Goal: Task Accomplishment & Management: Manage account settings

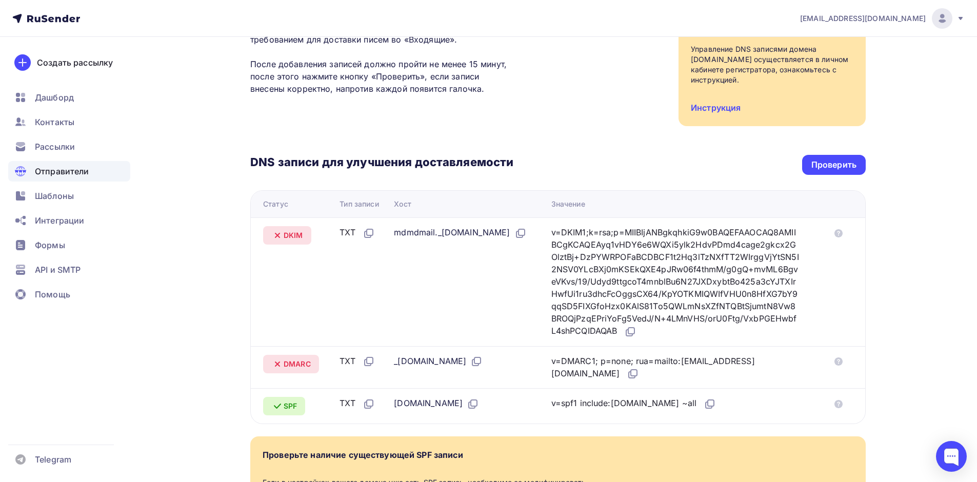
scroll to position [103, 0]
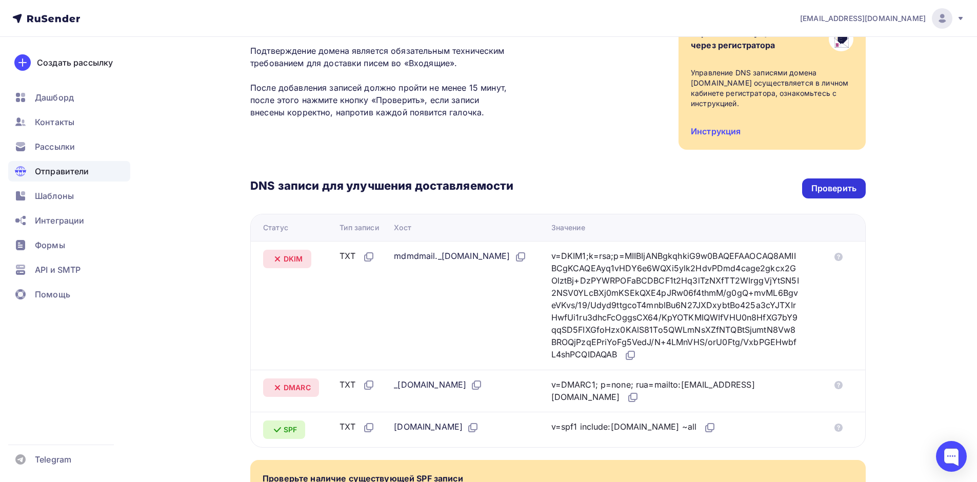
click at [845, 182] on div "Проверить" at bounding box center [834, 188] width 64 height 20
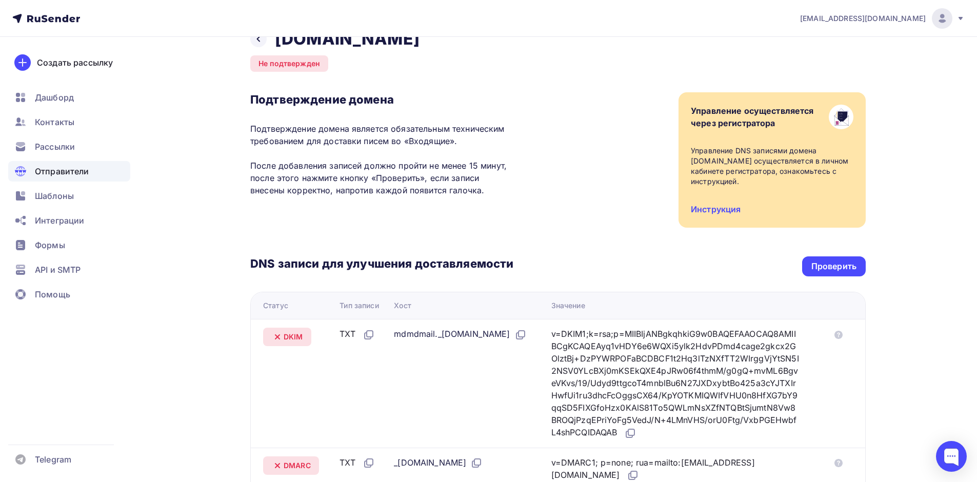
scroll to position [0, 0]
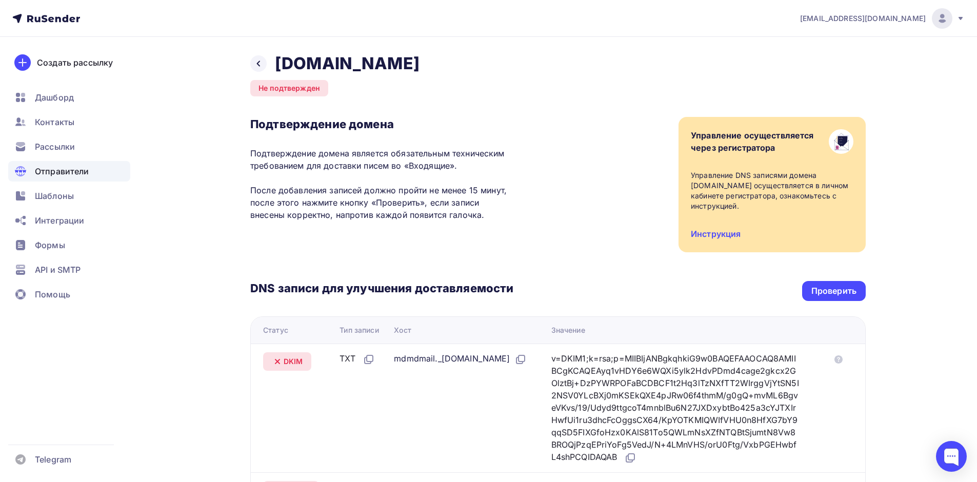
click at [102, 170] on div "Отправители" at bounding box center [69, 171] width 122 height 21
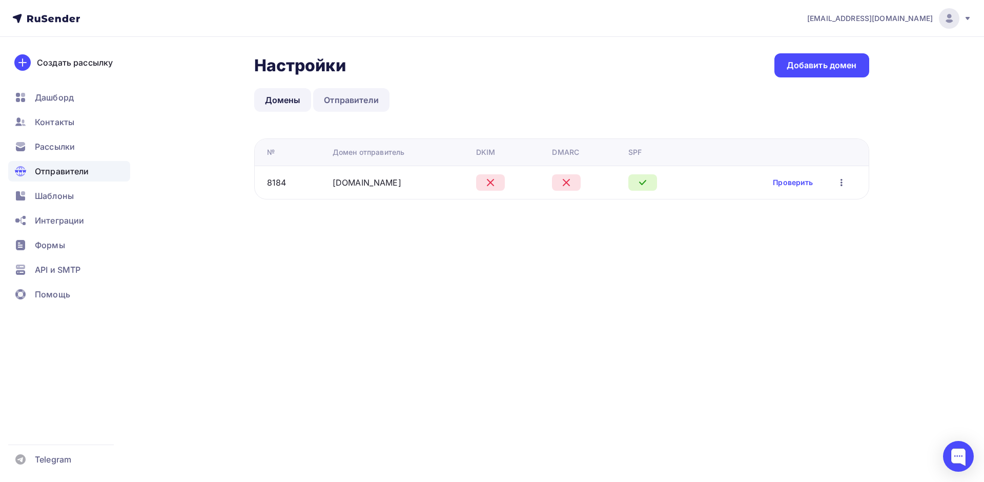
click at [361, 98] on link "Отправители" at bounding box center [351, 100] width 76 height 24
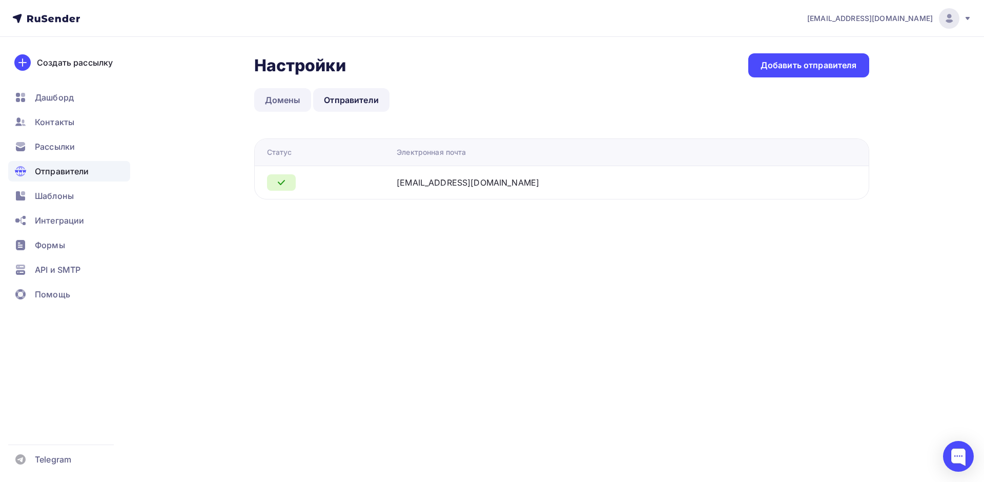
click at [276, 105] on link "Домены" at bounding box center [282, 100] width 57 height 24
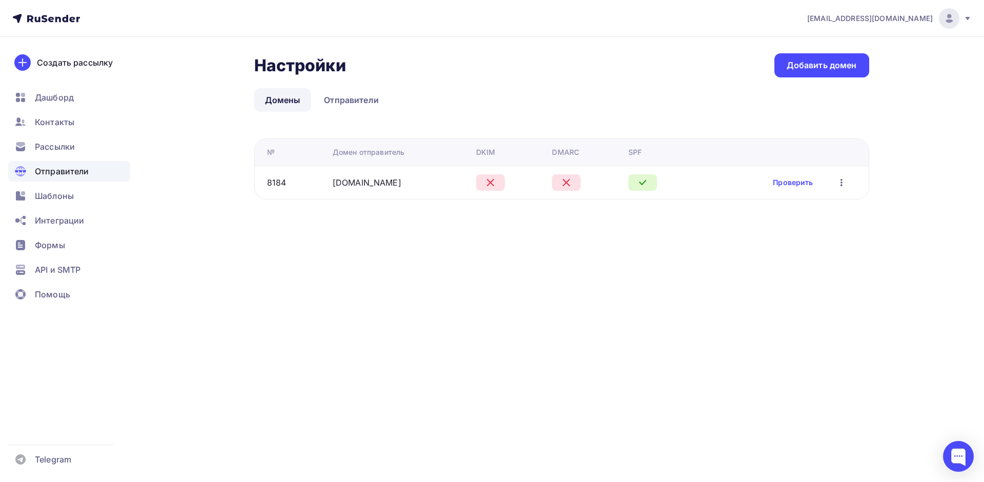
click at [844, 175] on td "Проверить Редактировать Удалить" at bounding box center [785, 182] width 168 height 33
click at [841, 179] on icon "button" at bounding box center [842, 182] width 12 height 12
click at [799, 203] on div "Редактировать" at bounding box center [793, 209] width 98 height 12
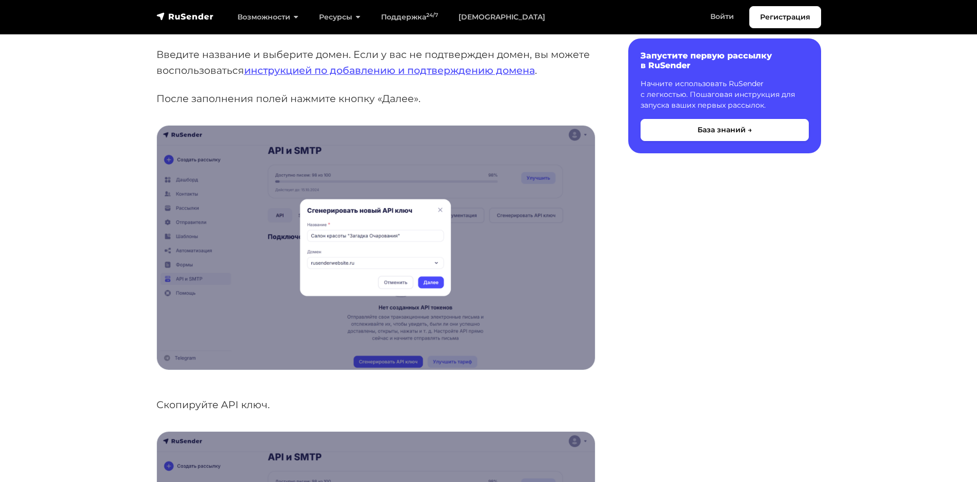
scroll to position [205, 0]
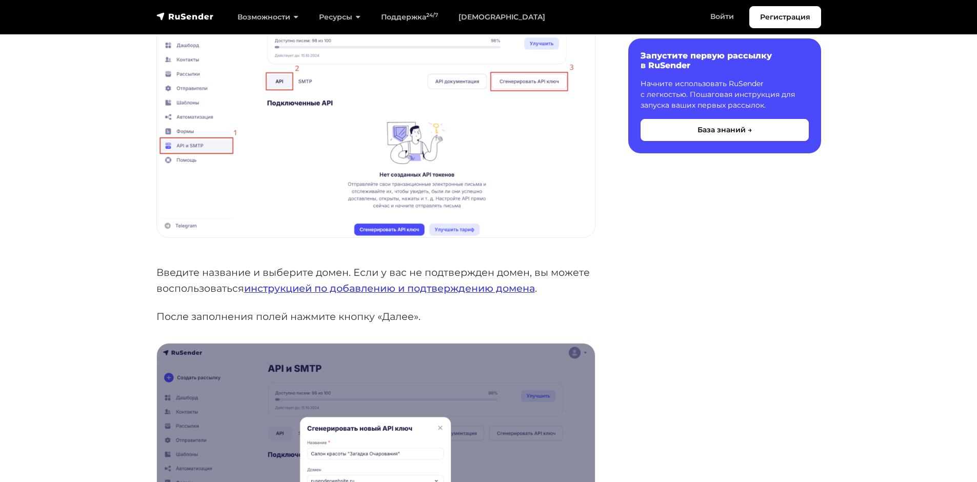
click at [477, 290] on link "инструкцией по добавлению и подтверждению домена" at bounding box center [389, 288] width 291 height 12
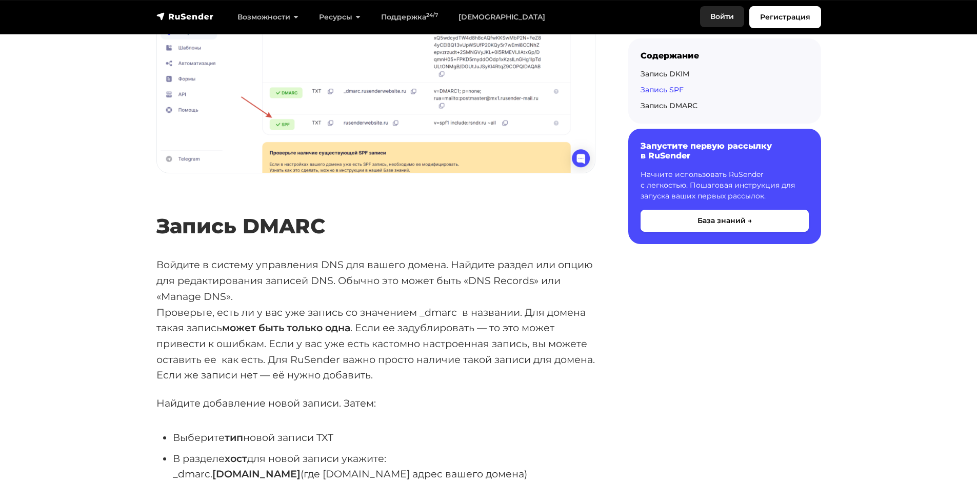
scroll to position [2769, 0]
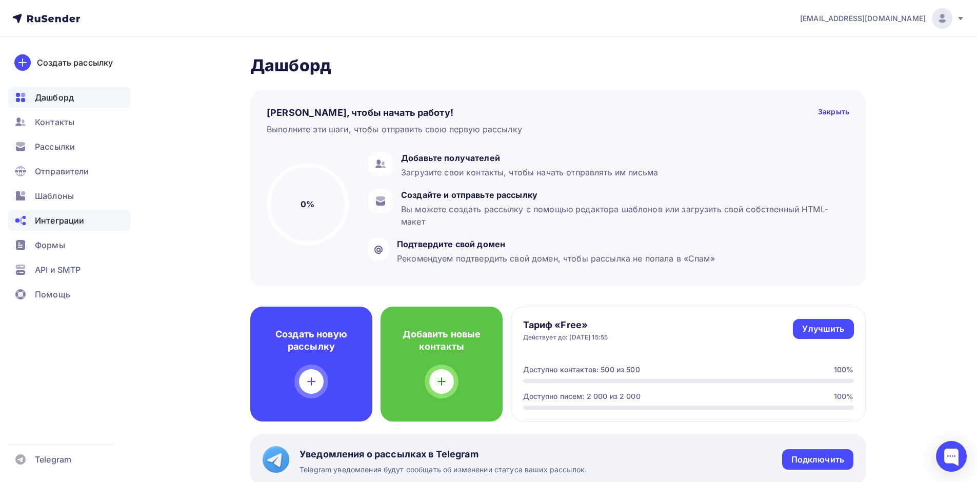
click at [100, 220] on div "Интеграции" at bounding box center [69, 220] width 122 height 21
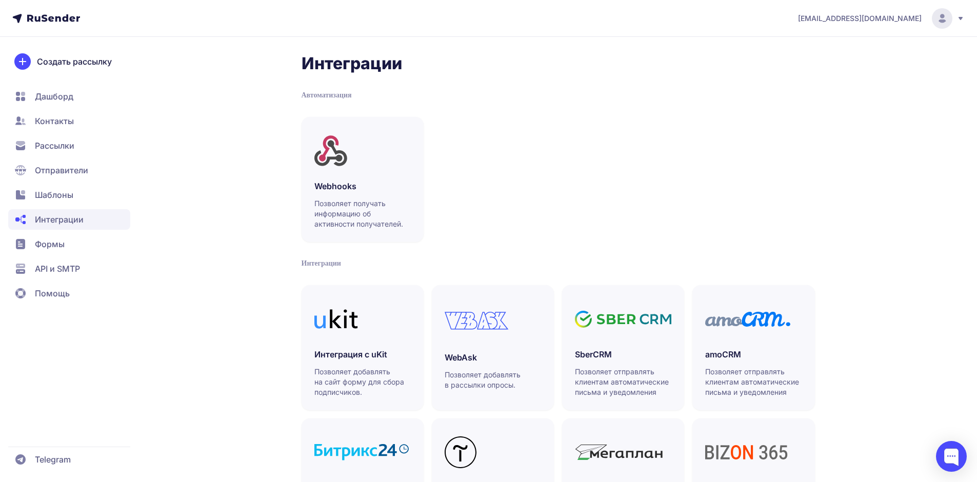
click at [86, 176] on span "Отправители" at bounding box center [61, 170] width 53 height 12
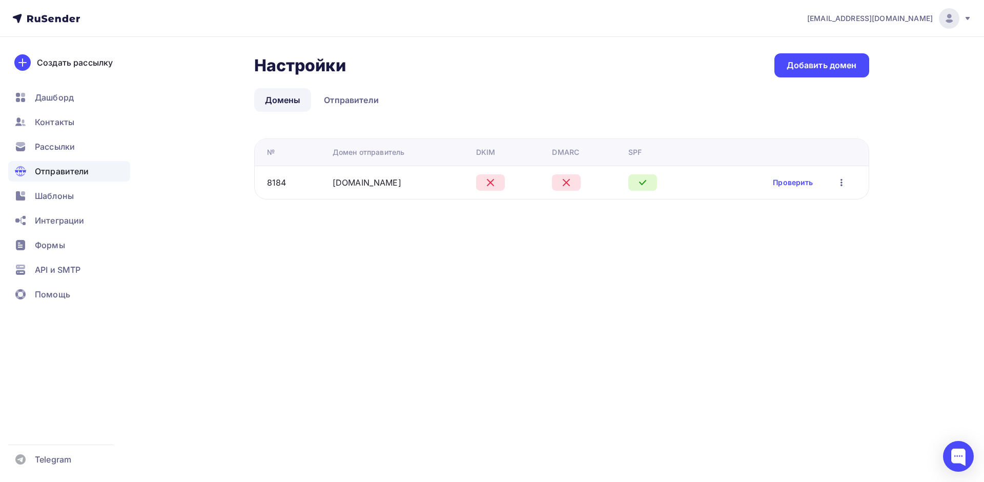
click at [846, 183] on icon "button" at bounding box center [842, 182] width 12 height 12
click at [790, 202] on link "Редактировать" at bounding box center [793, 209] width 111 height 21
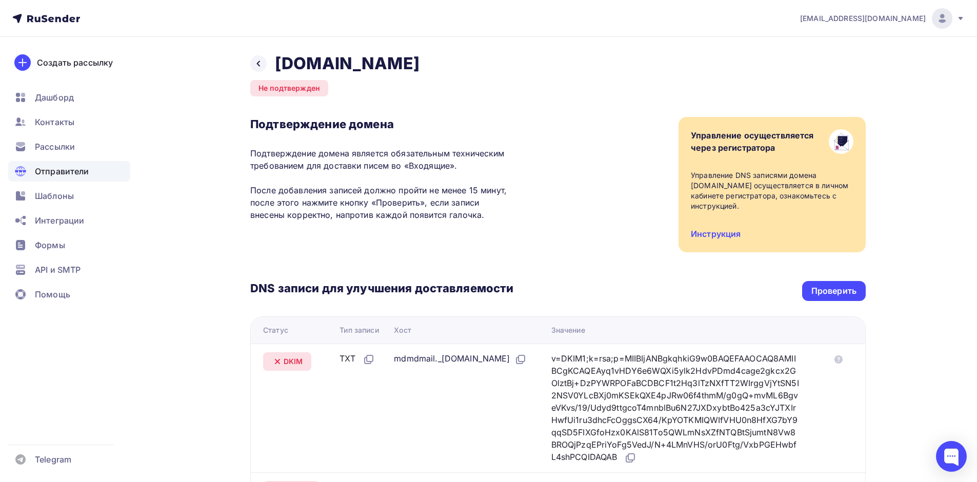
scroll to position [205, 0]
